Goal: Task Accomplishment & Management: Complete application form

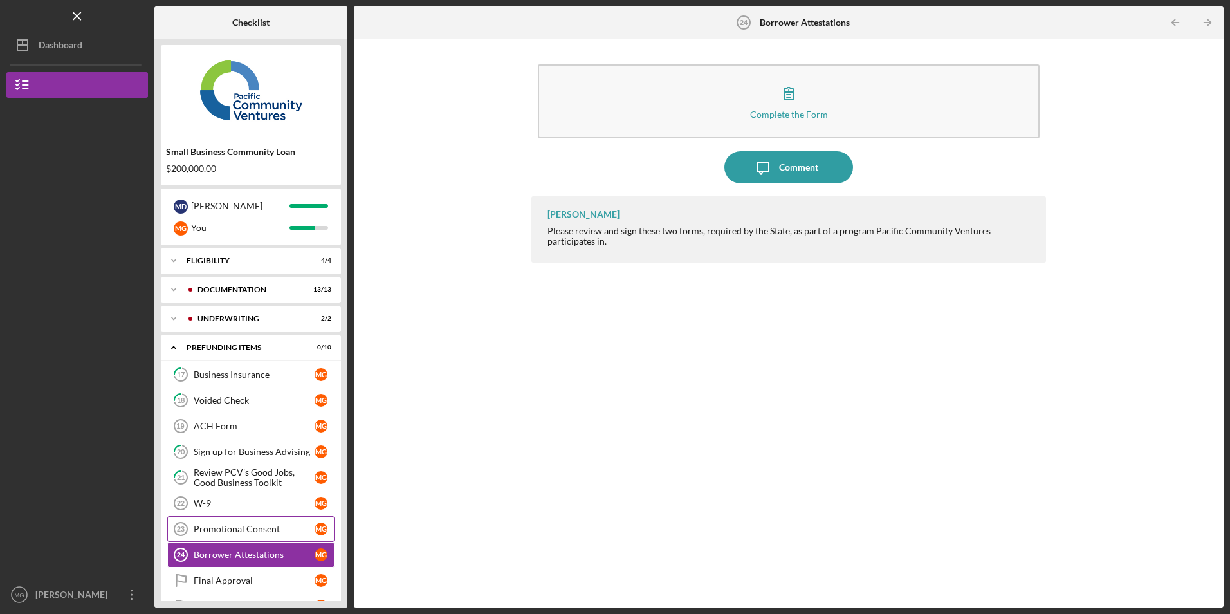
scroll to position [31, 0]
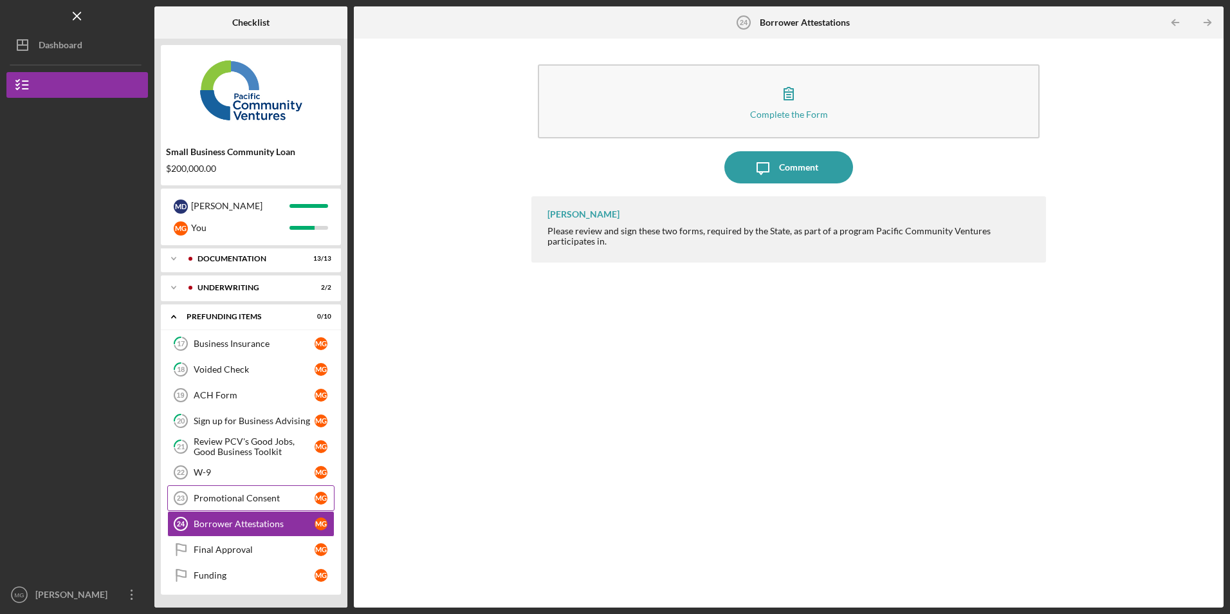
click at [247, 498] on div "Promotional Consent" at bounding box center [254, 498] width 121 height 10
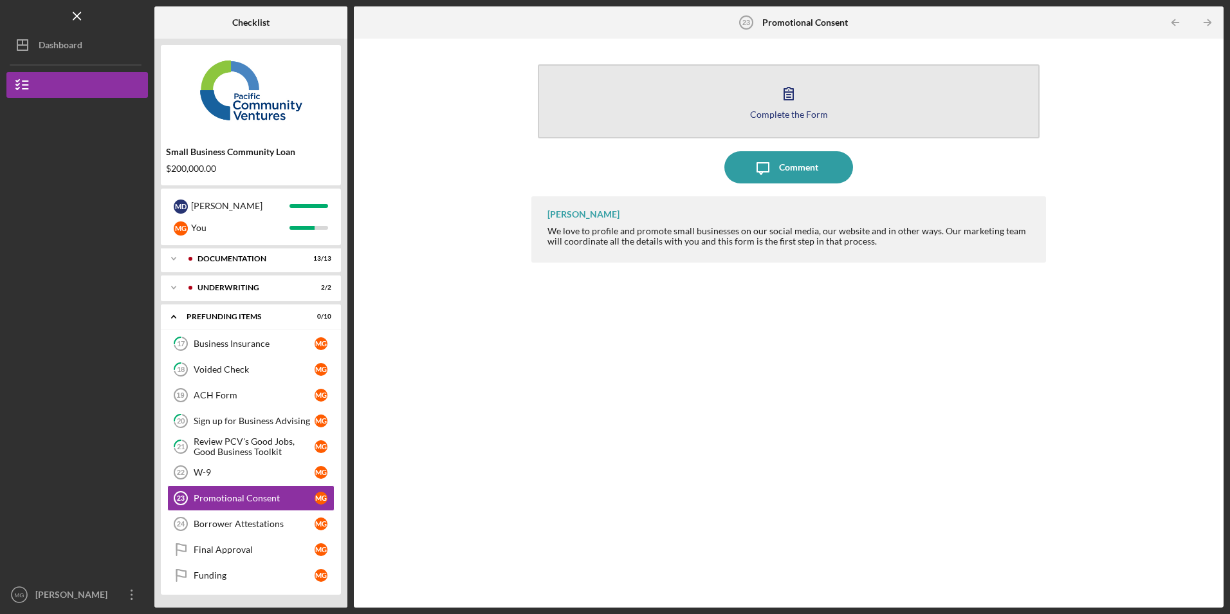
click at [698, 89] on button "Complete the Form Form" at bounding box center [788, 101] width 501 height 74
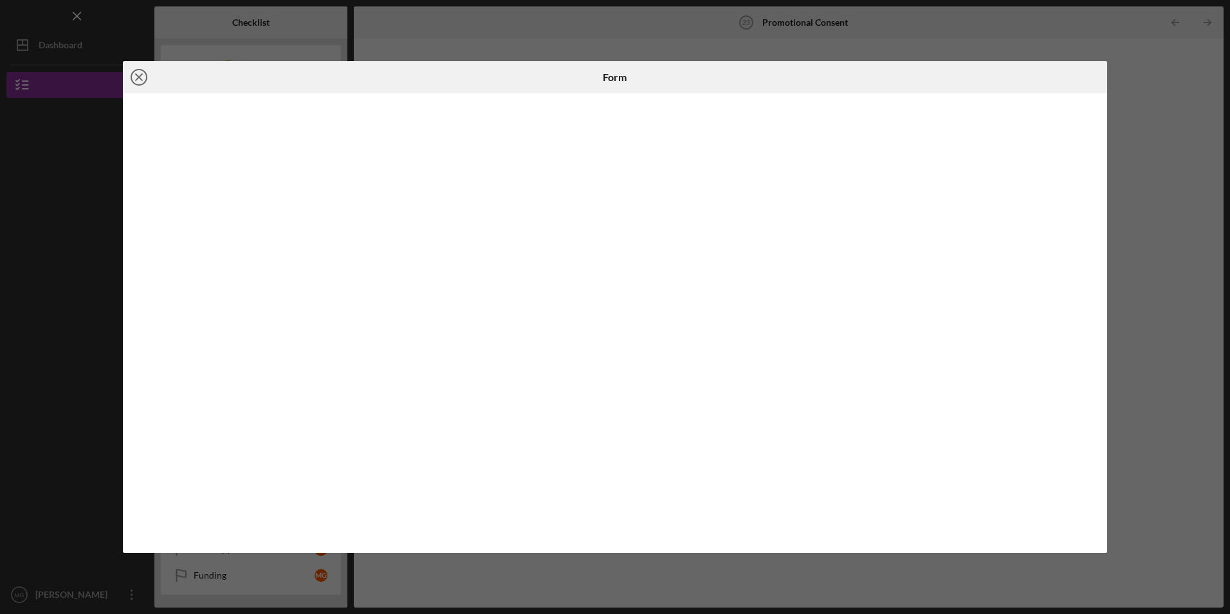
click at [142, 79] on icon "Icon/Close" at bounding box center [139, 77] width 32 height 32
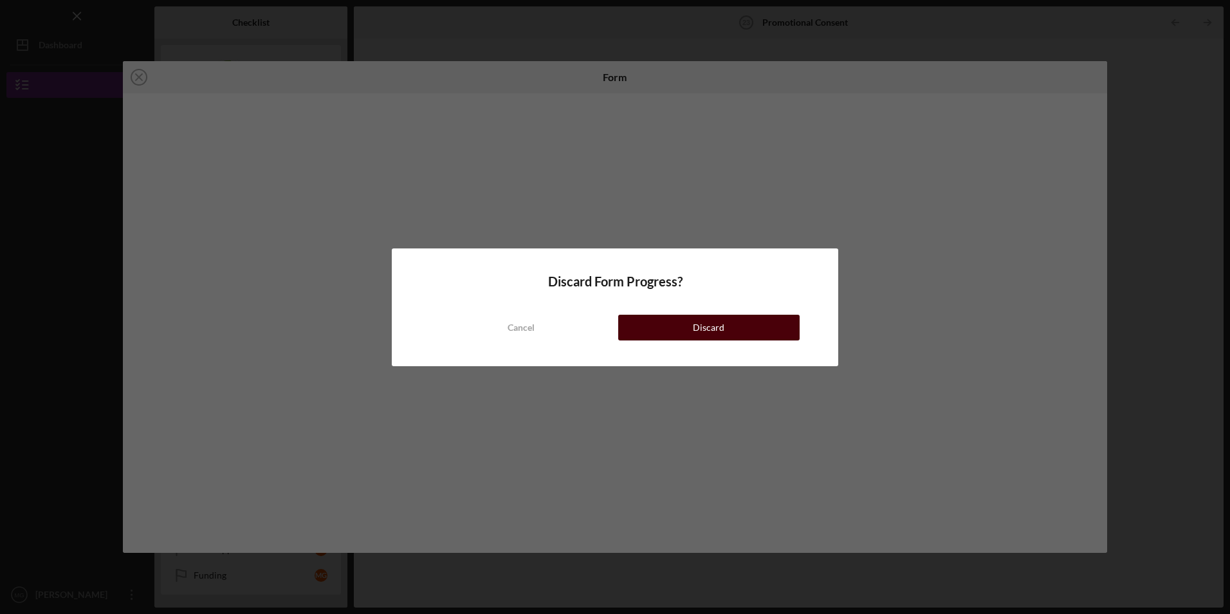
click at [752, 330] on button "Discard" at bounding box center [708, 328] width 181 height 26
